Goal: Check status

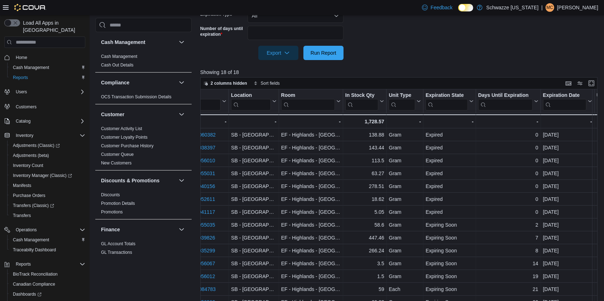
scroll to position [0, 267]
click at [215, 50] on div "Export Run Report" at bounding box center [271, 53] width 143 height 14
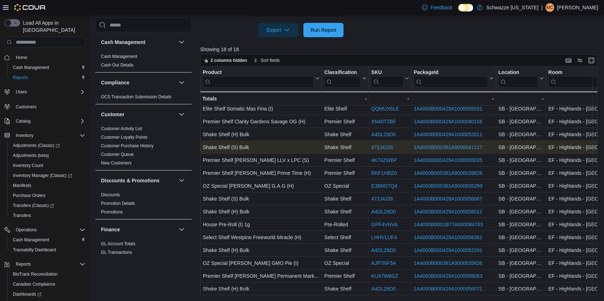
scroll to position [0, 0]
